Goal: Communication & Community: Answer question/provide support

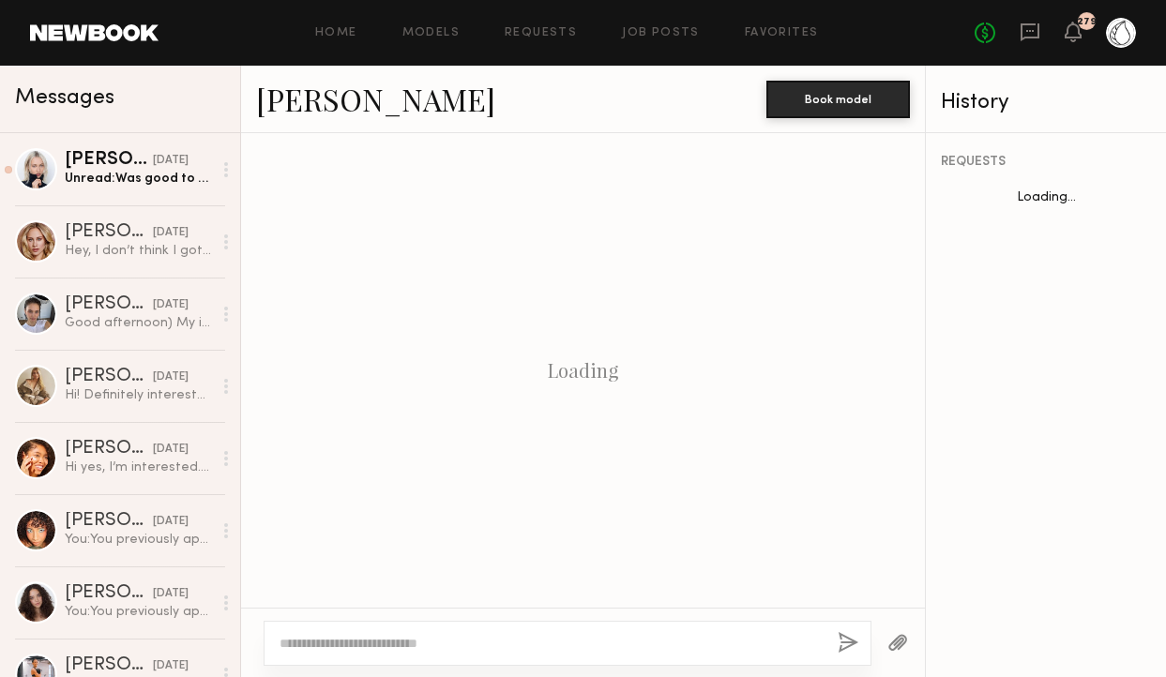
scroll to position [1638, 0]
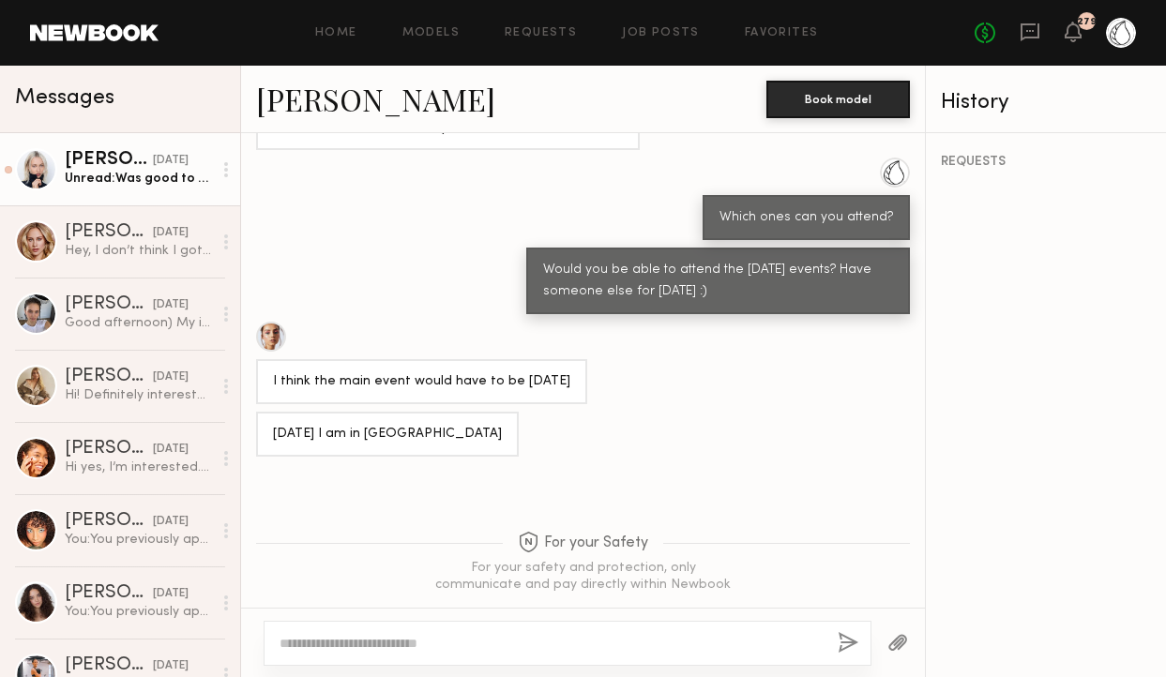
click at [133, 174] on div "Unread: Was good to work for such a cool brand , I love everything about health…" at bounding box center [138, 179] width 147 height 18
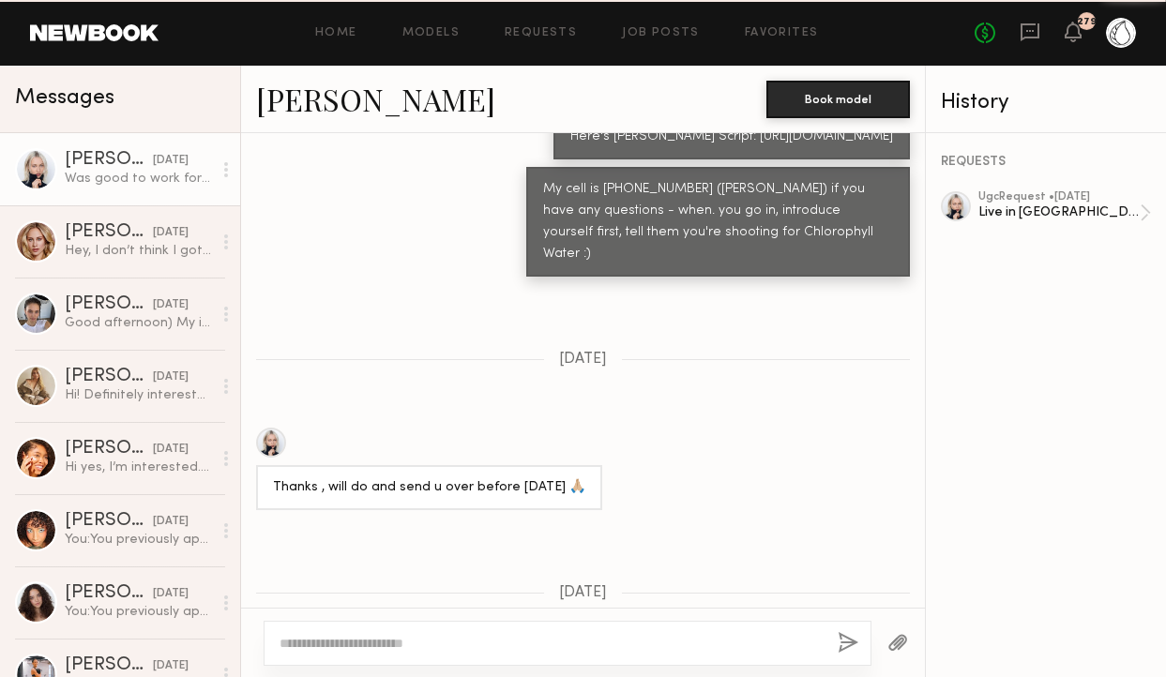
scroll to position [2499, 0]
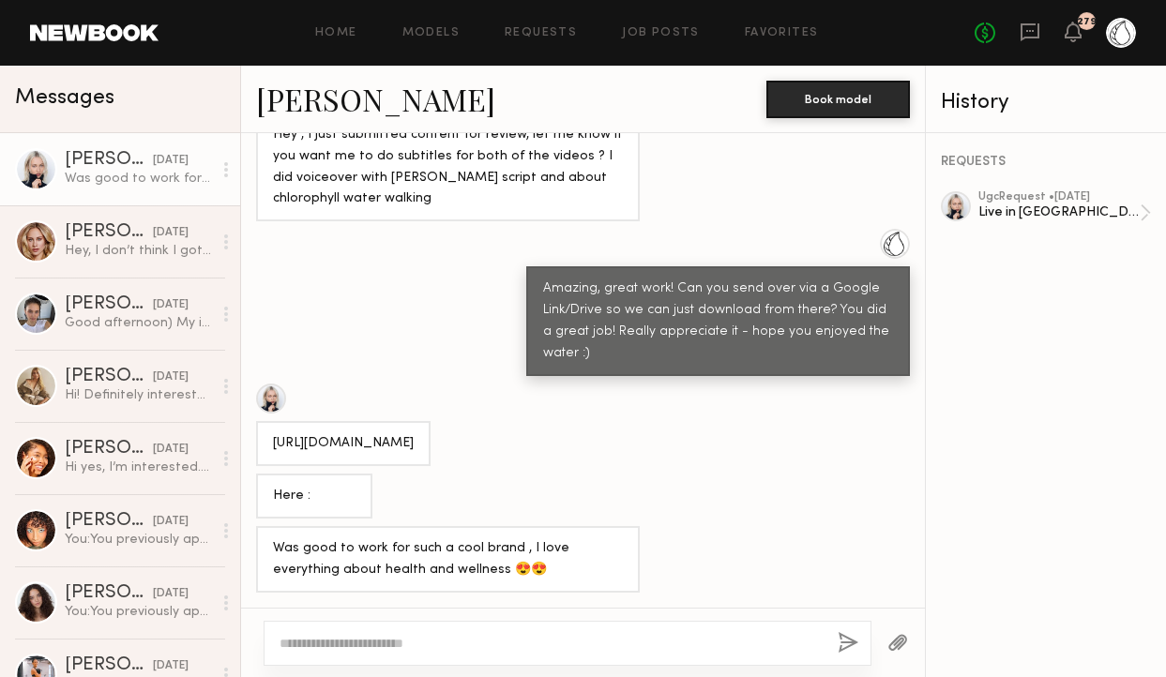
click at [384, 455] on div "[URL][DOMAIN_NAME]" at bounding box center [343, 443] width 174 height 45
drag, startPoint x: 396, startPoint y: 454, endPoint x: 265, endPoint y: 426, distance: 133.4
click at [265, 426] on div "[URL][DOMAIN_NAME]" at bounding box center [343, 443] width 174 height 45
copy div "[URL][DOMAIN_NAME]"
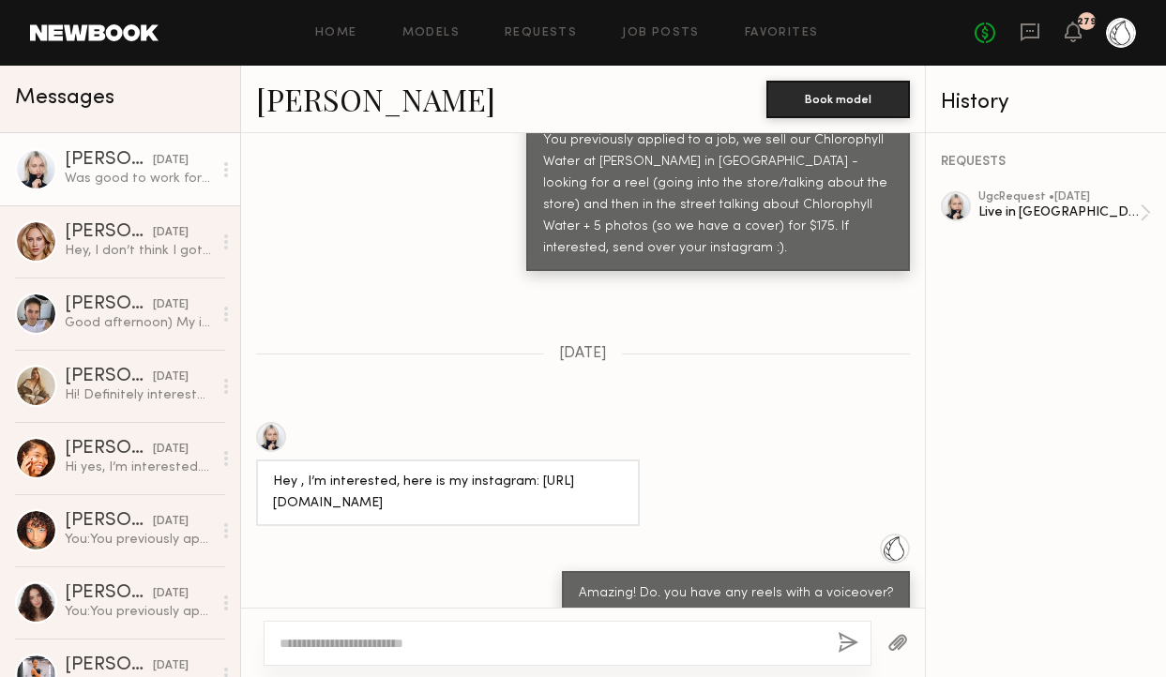
scroll to position [984, 0]
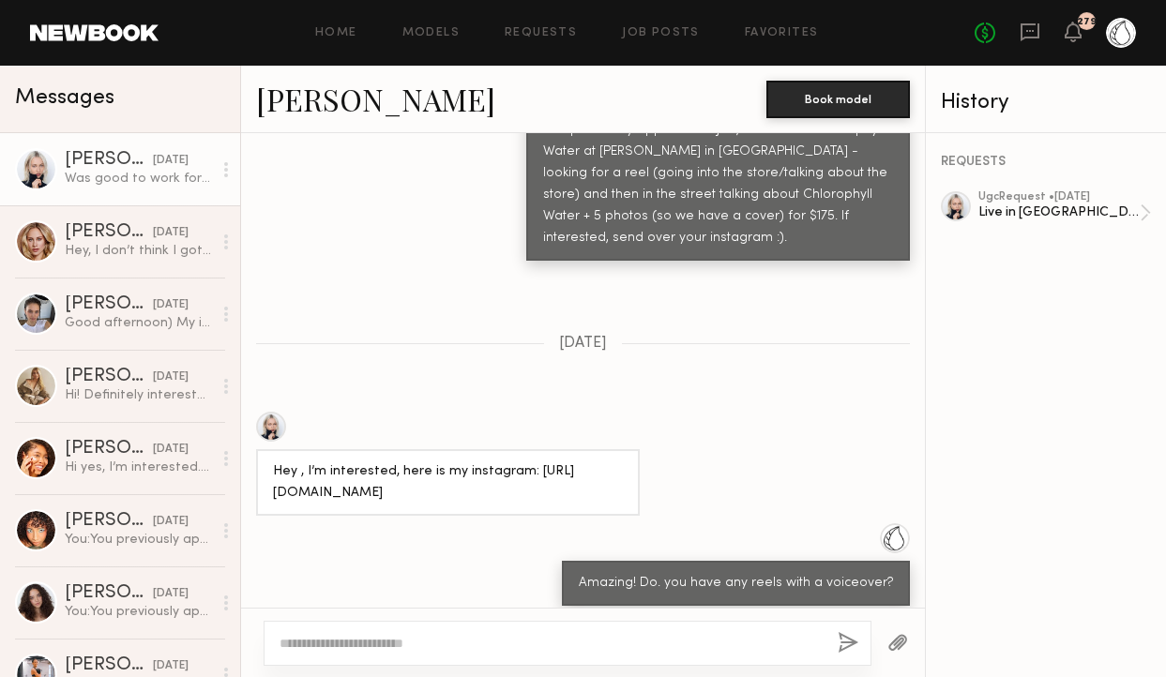
click at [470, 461] on div "Hey , I’m interested, here is my instagram: [URL][DOMAIN_NAME]" at bounding box center [448, 482] width 350 height 43
copy div "poliesha"
